Goal: Task Accomplishment & Management: Use online tool/utility

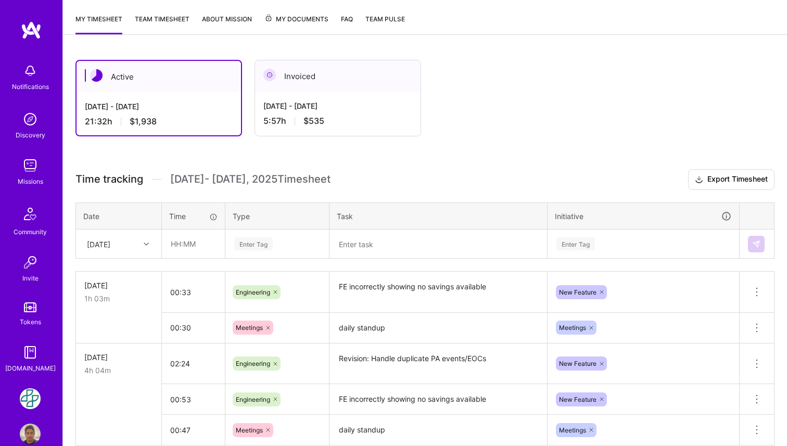
scroll to position [140, 0]
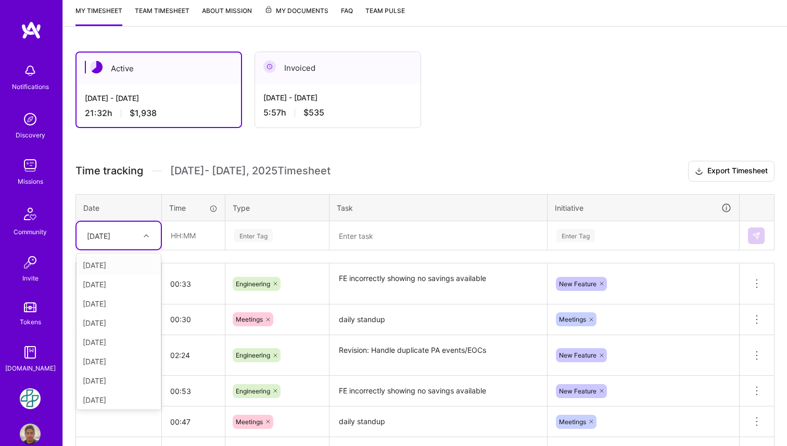
click at [143, 236] on div at bounding box center [148, 236] width 16 height 14
click at [125, 400] on div "[DATE]" at bounding box center [119, 399] width 84 height 19
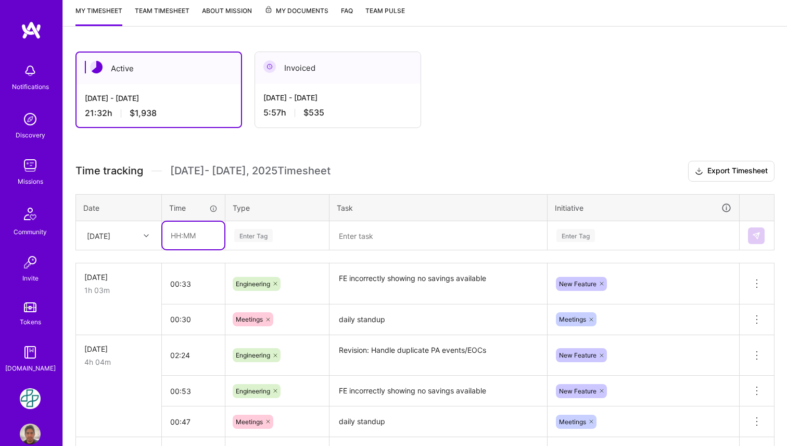
click at [181, 236] on input "text" at bounding box center [193, 236] width 62 height 28
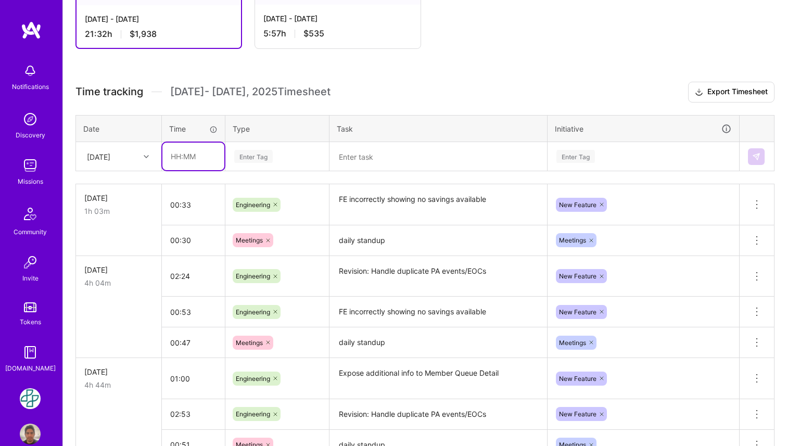
scroll to position [226, 0]
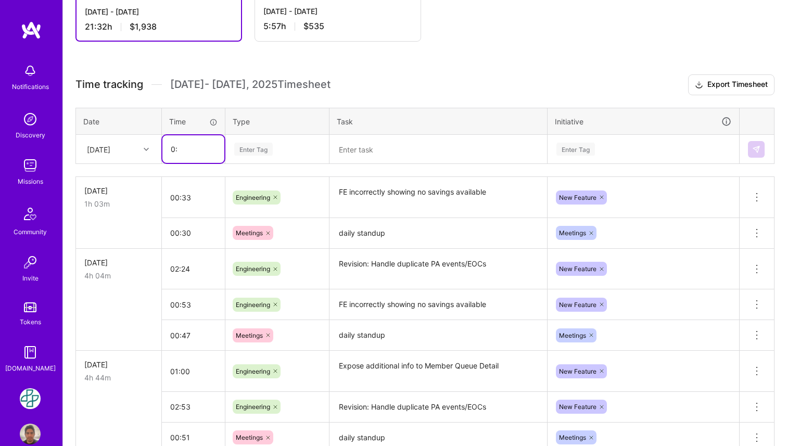
type input "0"
type input "1"
type input "02:39"
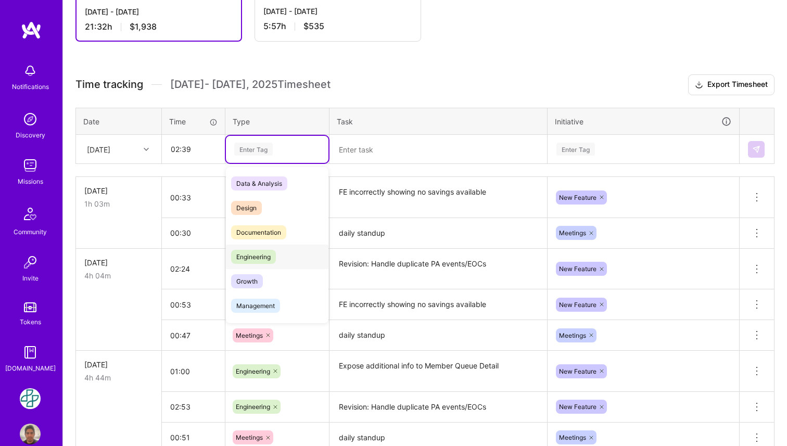
click at [275, 264] on div "Engineering" at bounding box center [277, 257] width 103 height 24
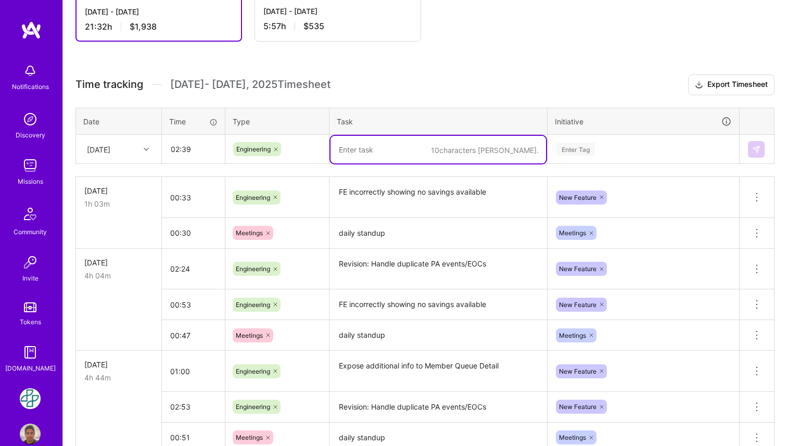
click at [416, 146] on textarea at bounding box center [439, 150] width 216 height 28
click at [481, 197] on textarea "FE incorrectly showing no savings available" at bounding box center [439, 197] width 216 height 39
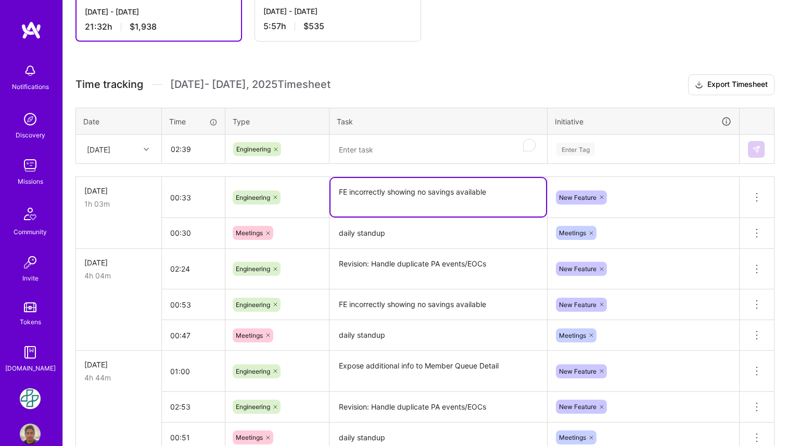
click at [481, 197] on textarea "FE incorrectly showing no savings available" at bounding box center [439, 197] width 216 height 39
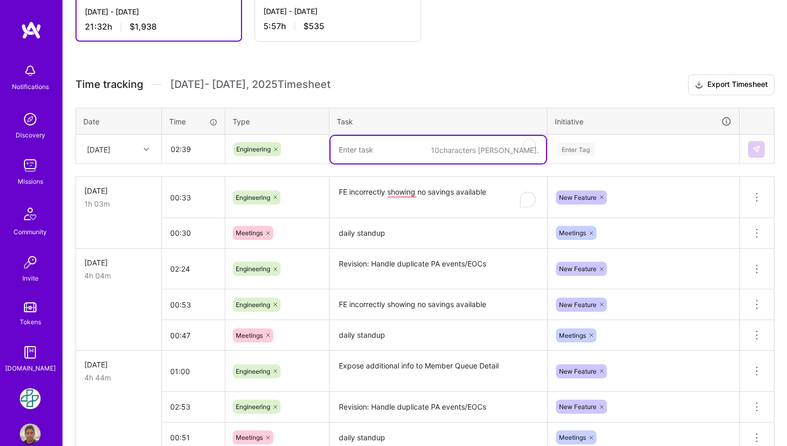
click at [443, 155] on textarea "To enrich screen reader interactions, please activate Accessibility in Grammarl…" at bounding box center [439, 150] width 216 height 28
paste textarea "FE incorrectly showing no savings available"
type textarea "FE incorrectly showing no savings available"
click at [579, 147] on div "Enter Tag" at bounding box center [576, 149] width 39 height 16
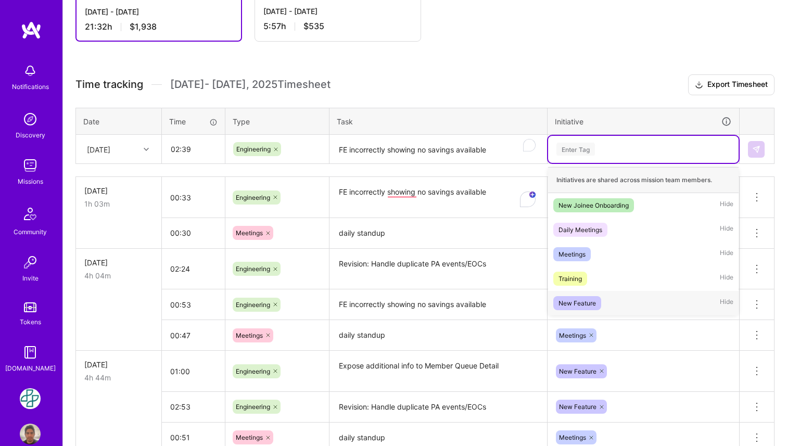
click at [586, 304] on div "New Feature" at bounding box center [577, 303] width 37 height 11
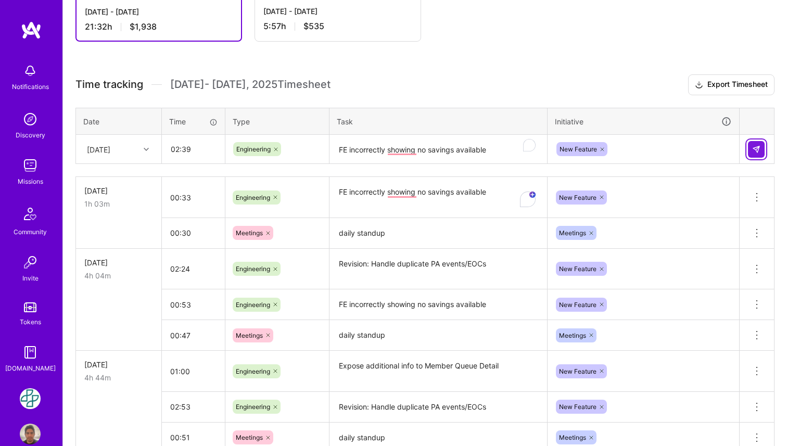
click at [755, 146] on img at bounding box center [756, 149] width 8 height 8
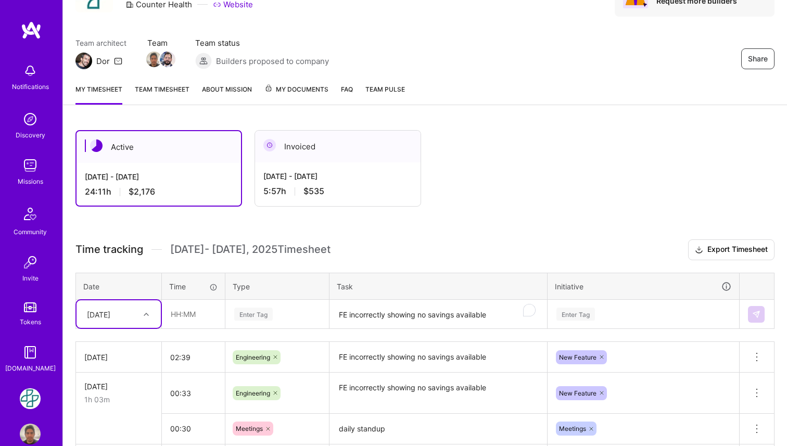
scroll to position [0, 0]
